Goal: Transaction & Acquisition: Book appointment/travel/reservation

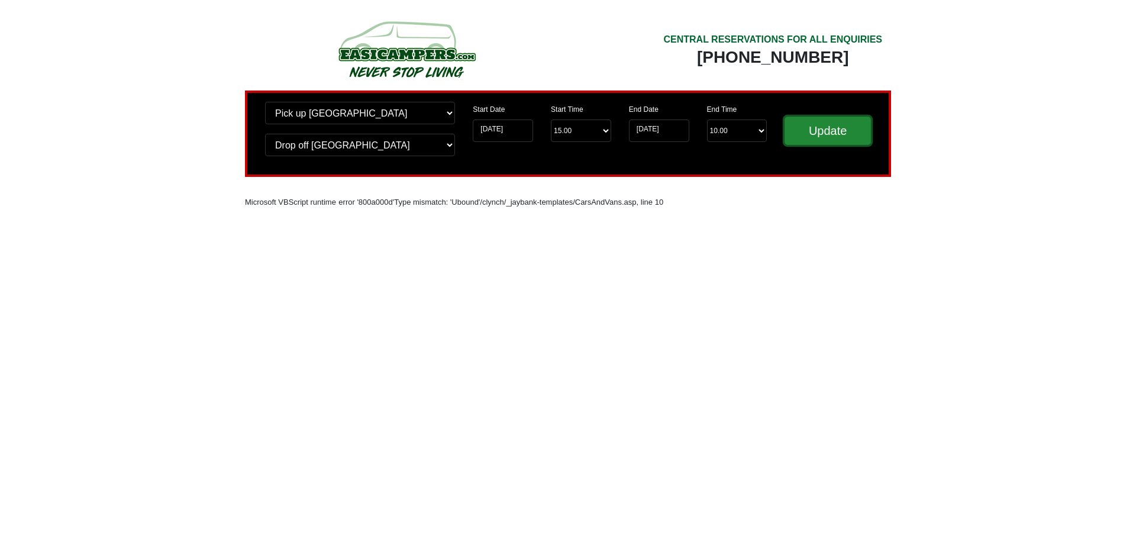
click at [823, 135] on input "Update" at bounding box center [827, 131] width 86 height 28
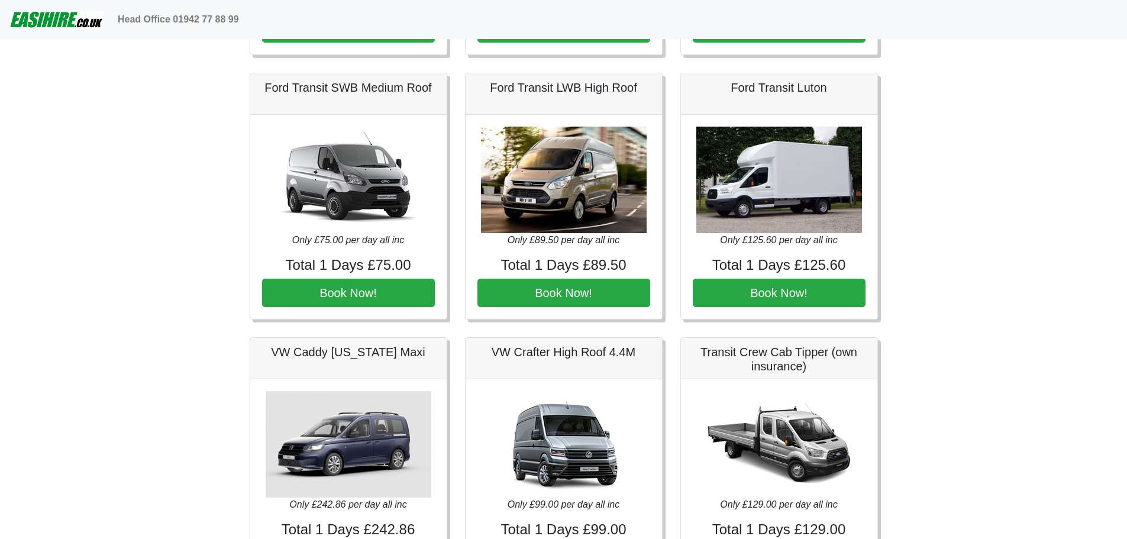
scroll to position [591, 0]
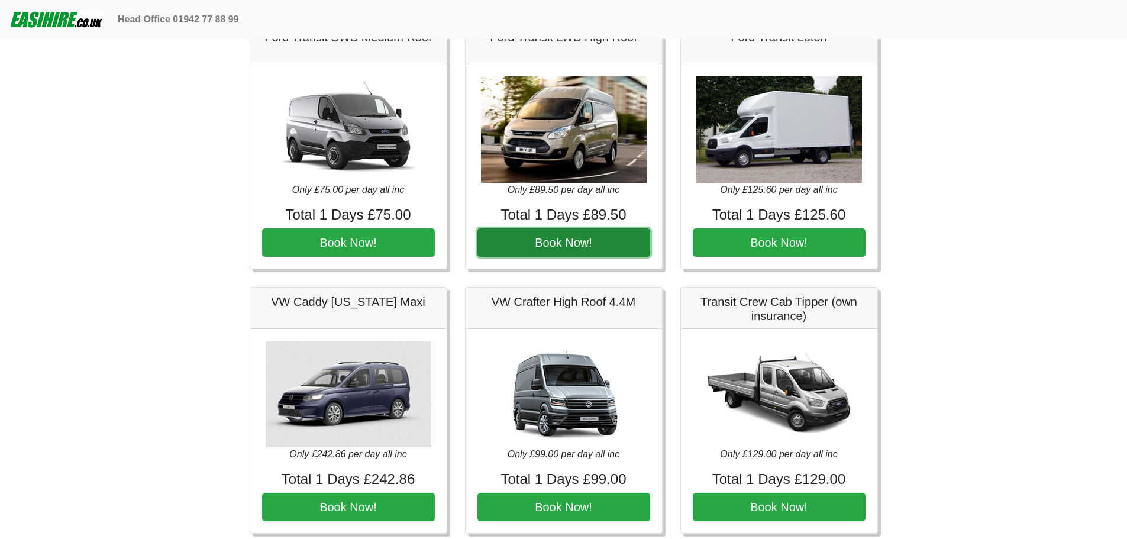
click at [563, 239] on button "Book Now!" at bounding box center [563, 242] width 173 height 28
